Goal: Navigation & Orientation: Find specific page/section

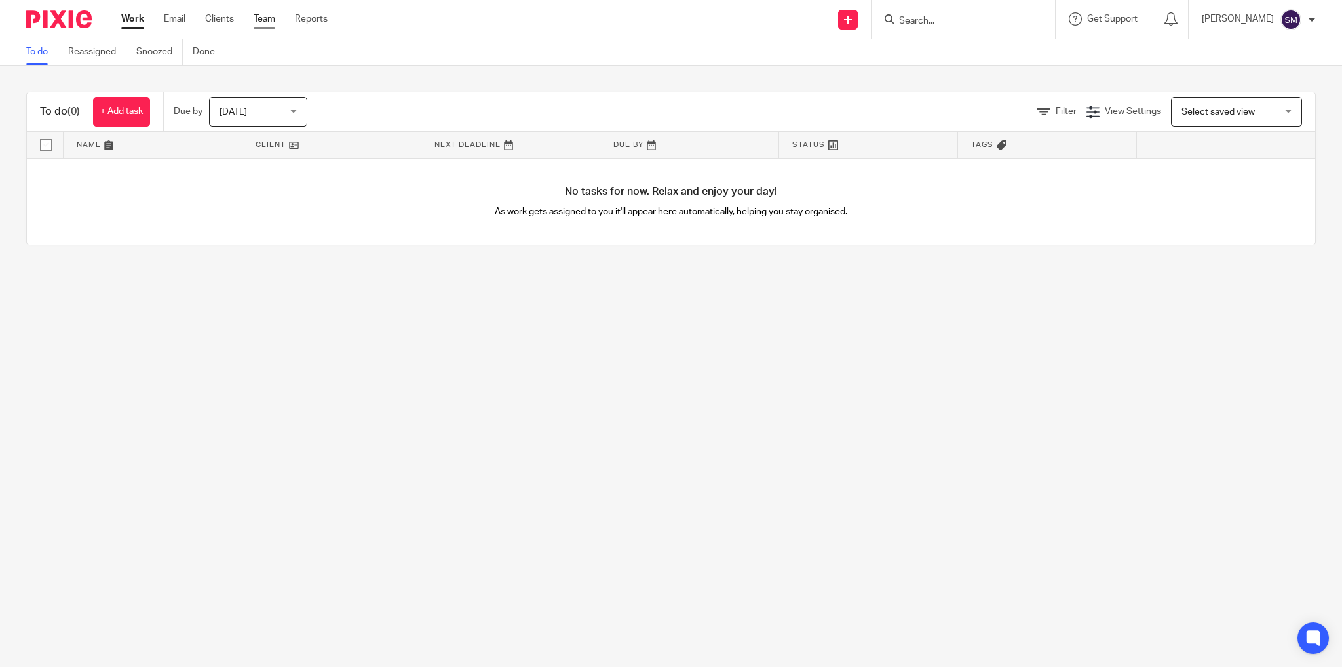
click at [258, 20] on link "Team" at bounding box center [265, 18] width 22 height 13
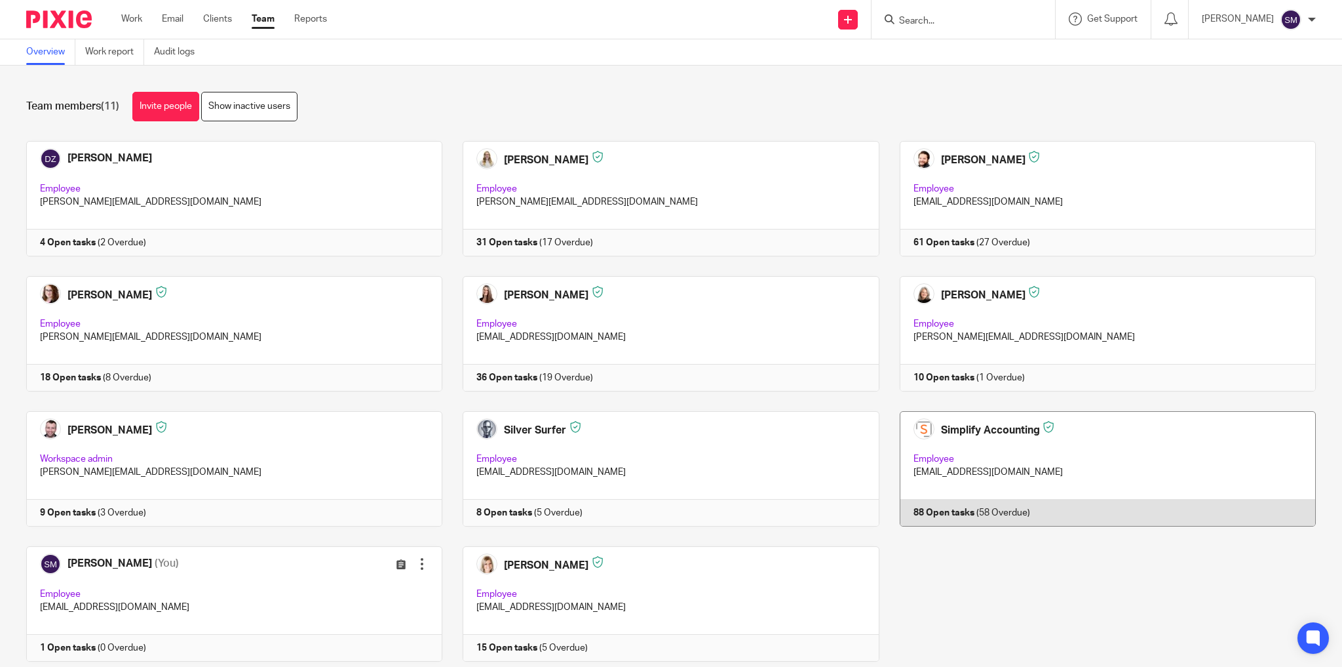
click at [1107, 478] on link at bounding box center [1098, 468] width 436 height 115
